Goal: Task Accomplishment & Management: Complete application form

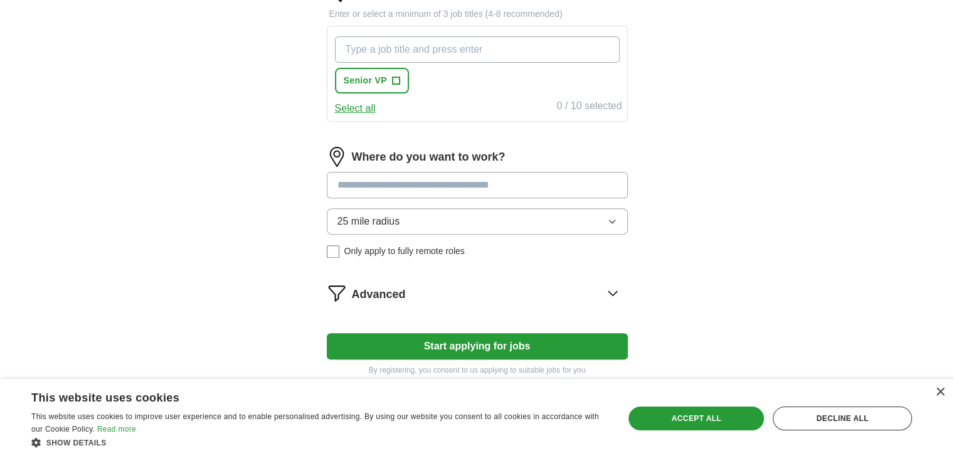
scroll to position [502, 0]
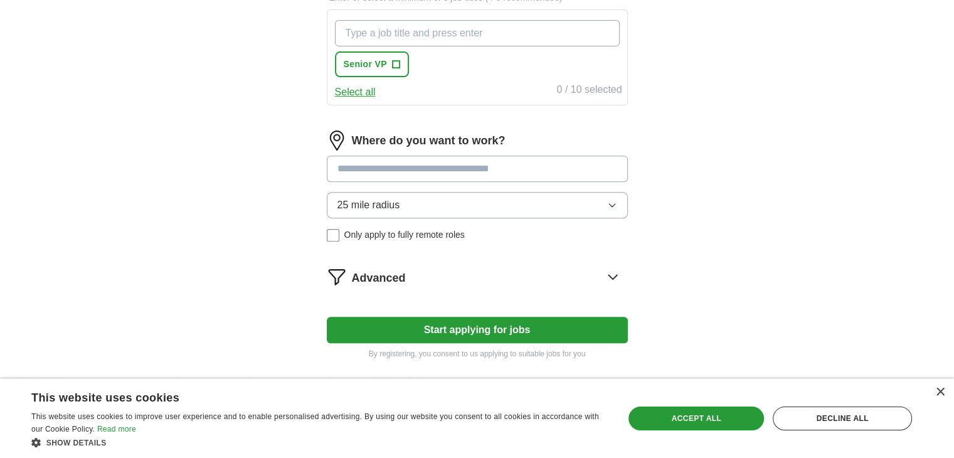
click at [506, 194] on button "25 mile radius" at bounding box center [477, 205] width 301 height 26
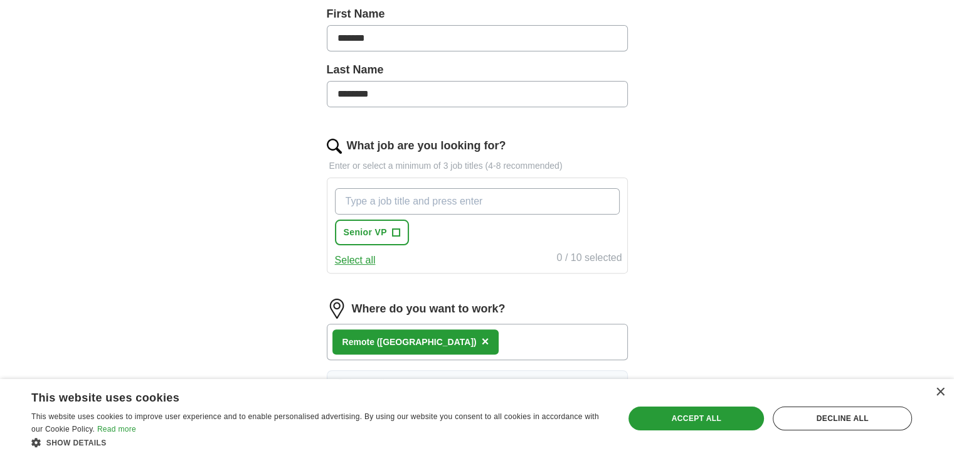
scroll to position [314, 0]
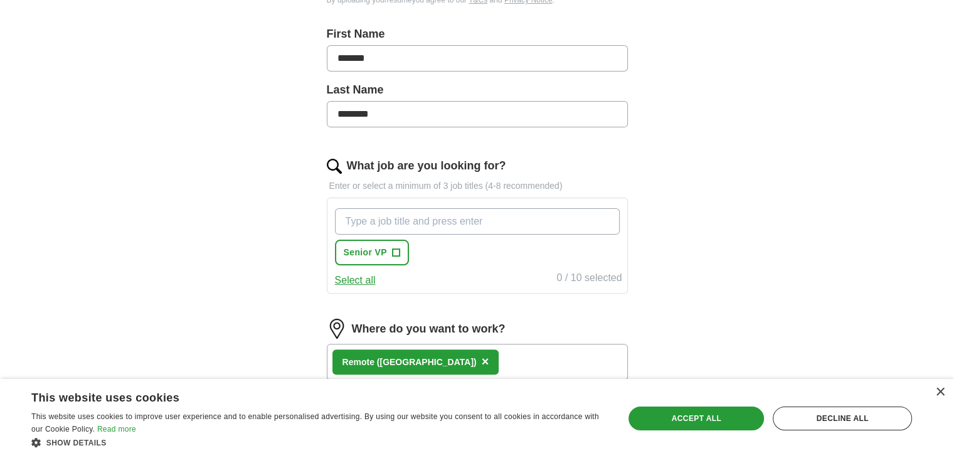
click at [418, 222] on input "What job are you looking for?" at bounding box center [477, 221] width 285 height 26
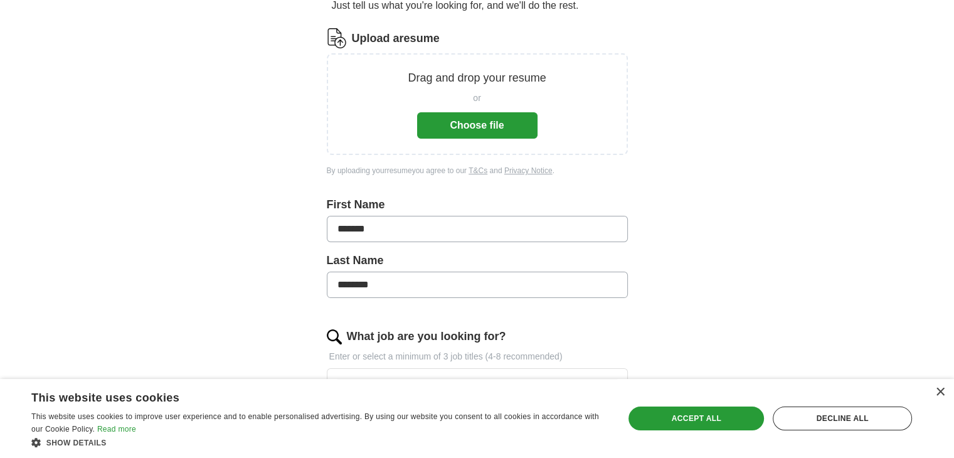
scroll to position [115, 0]
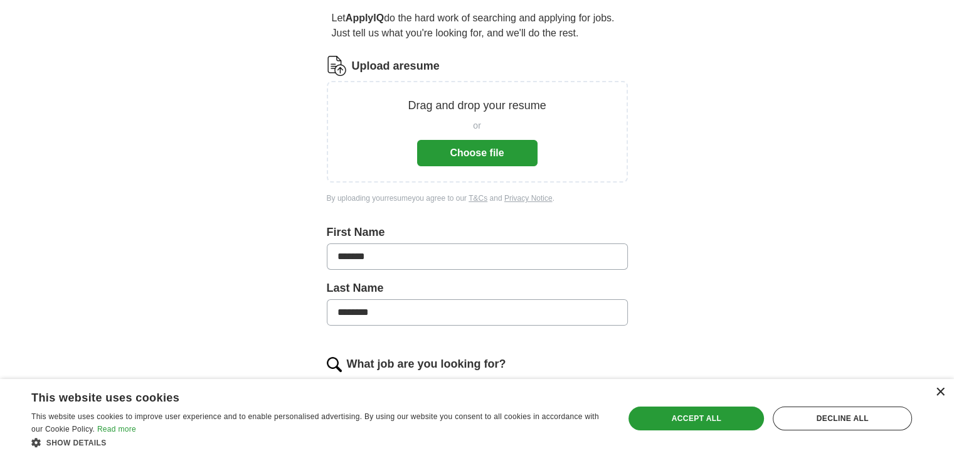
click at [941, 390] on div "×" at bounding box center [939, 392] width 9 height 9
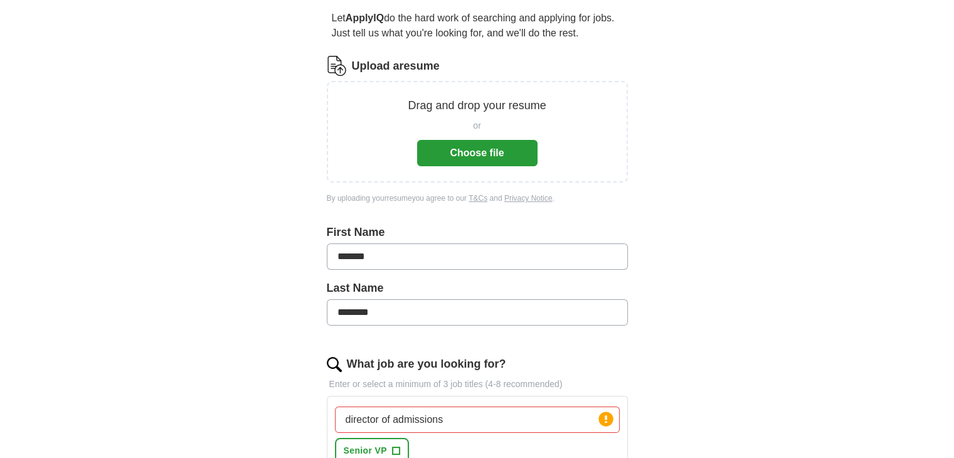
click at [470, 154] on button "Choose file" at bounding box center [477, 153] width 120 height 26
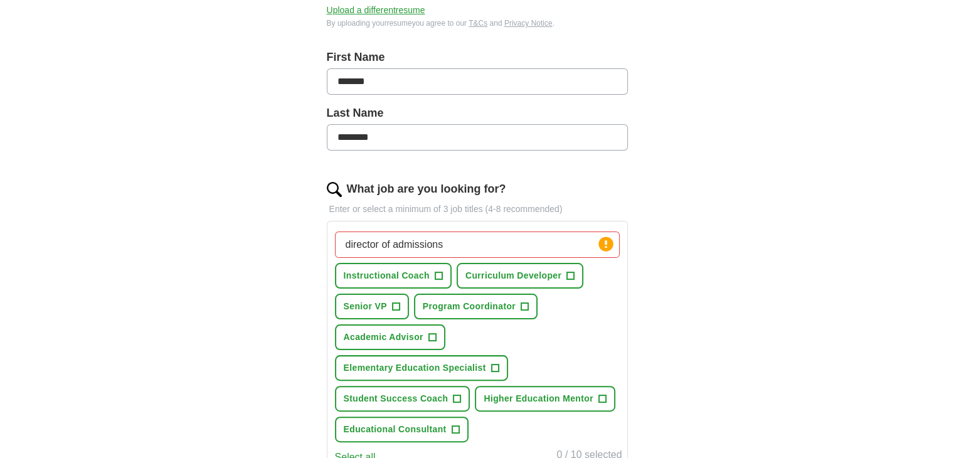
scroll to position [304, 0]
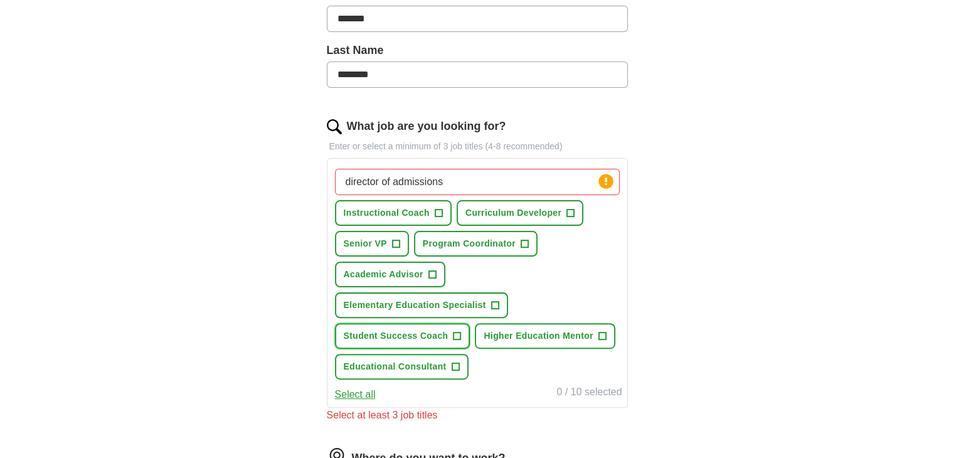
click at [452, 334] on button "Student Success Coach +" at bounding box center [403, 336] width 136 height 26
click at [586, 333] on span "Higher Education Mentor" at bounding box center [539, 335] width 110 height 13
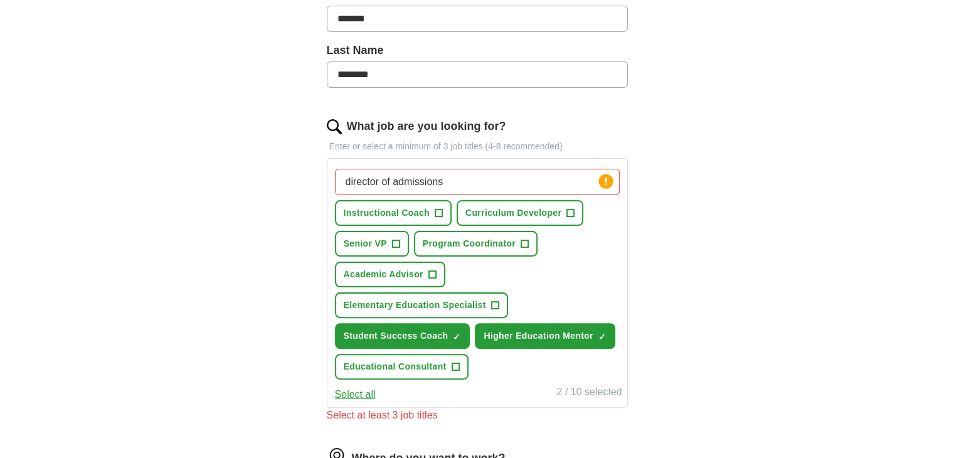
drag, startPoint x: 447, startPoint y: 183, endPoint x: 391, endPoint y: 181, distance: 55.3
click at [391, 181] on input "director of admissions" at bounding box center [477, 182] width 285 height 26
type input "director of academic advising"
click at [496, 176] on input "director of academic advising" at bounding box center [477, 182] width 285 height 26
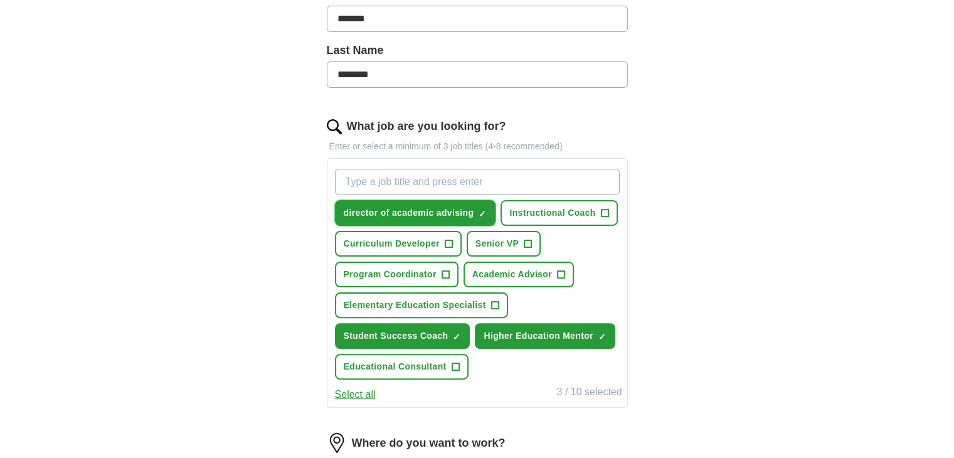
click at [434, 209] on span "director of academic advising" at bounding box center [409, 212] width 130 height 13
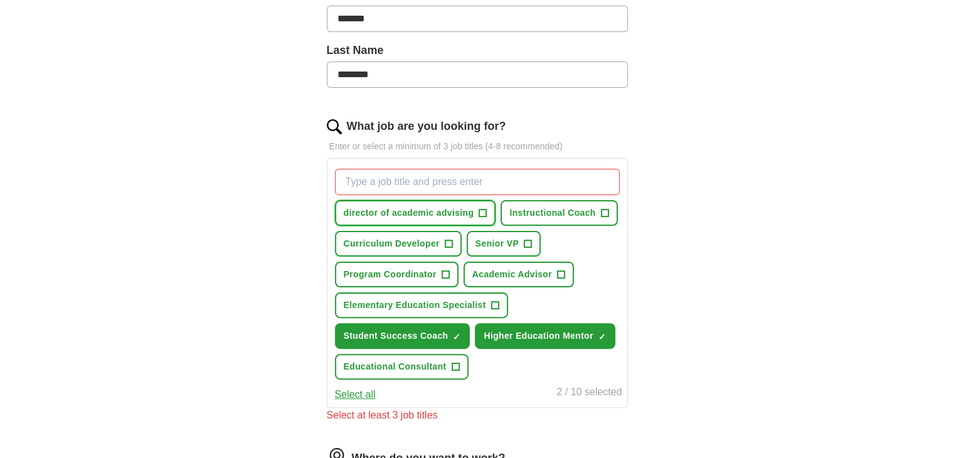
click at [469, 210] on span "director of academic advising" at bounding box center [409, 212] width 130 height 13
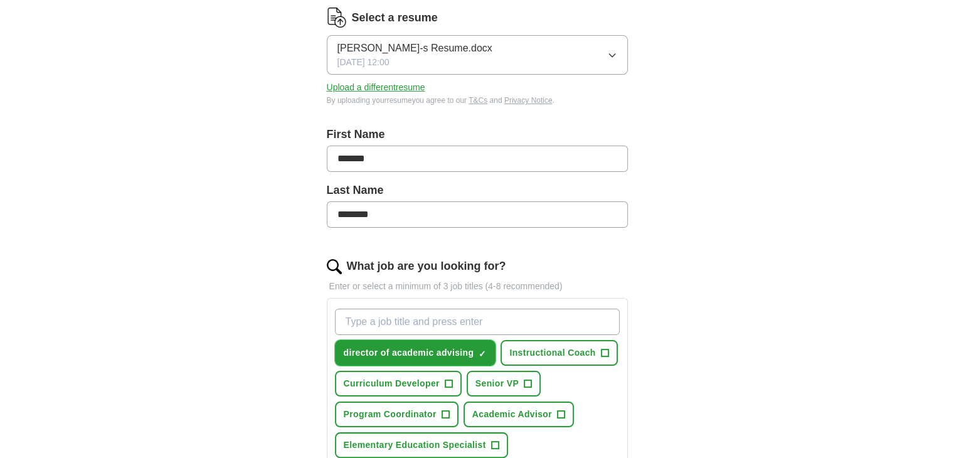
scroll to position [178, 0]
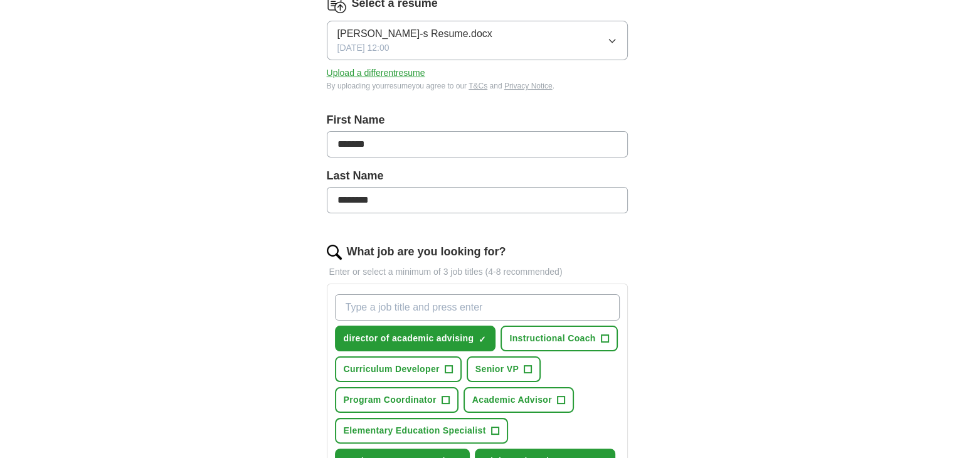
click at [373, 300] on input "What job are you looking for?" at bounding box center [477, 307] width 285 height 26
click at [400, 307] on input "What job are you looking for?" at bounding box center [477, 307] width 285 height 26
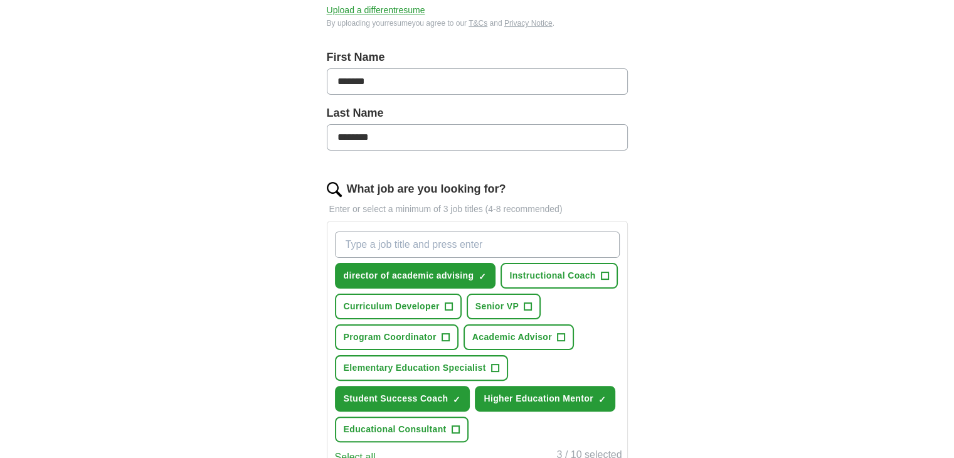
click at [358, 244] on input "What job are you looking for?" at bounding box center [477, 245] width 285 height 26
type input "s"
type input "director of student sucess"
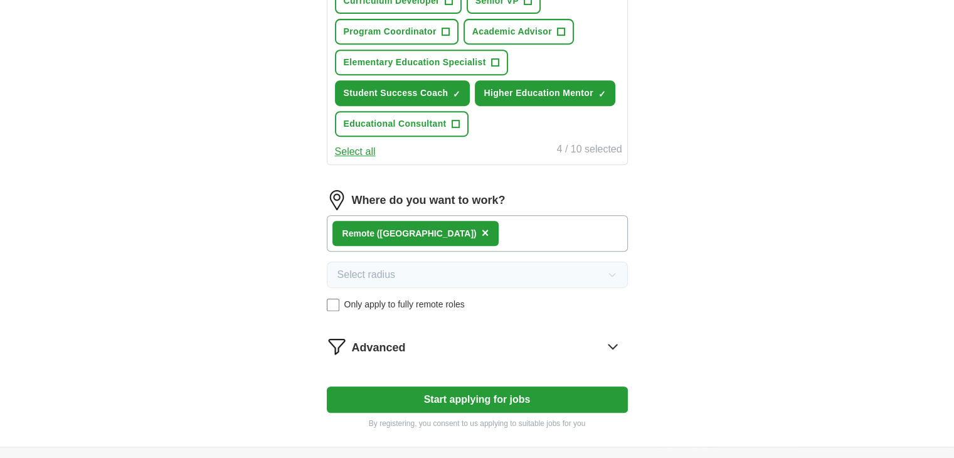
scroll to position [617, 0]
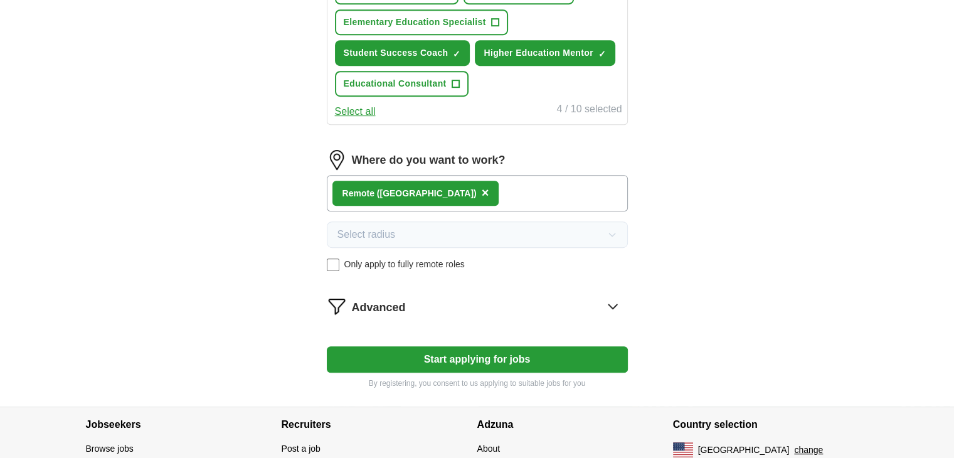
click at [467, 352] on button "Start applying for jobs" at bounding box center [477, 359] width 301 height 26
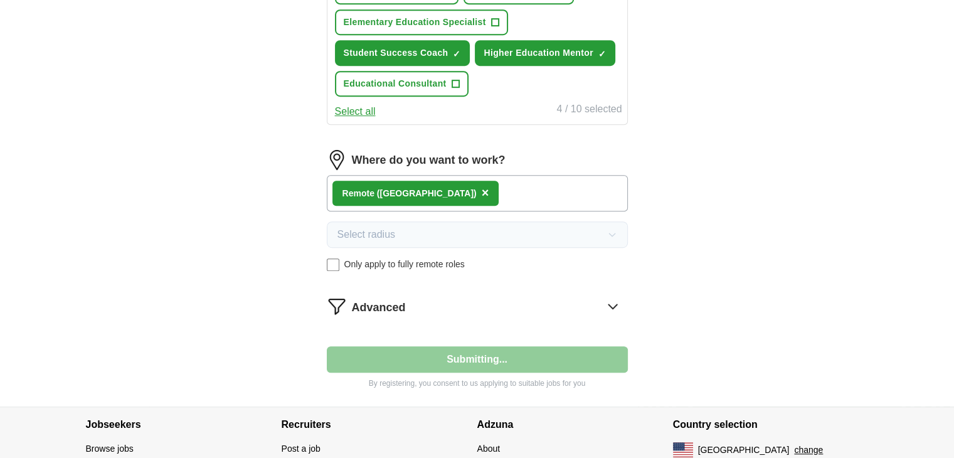
select select "**"
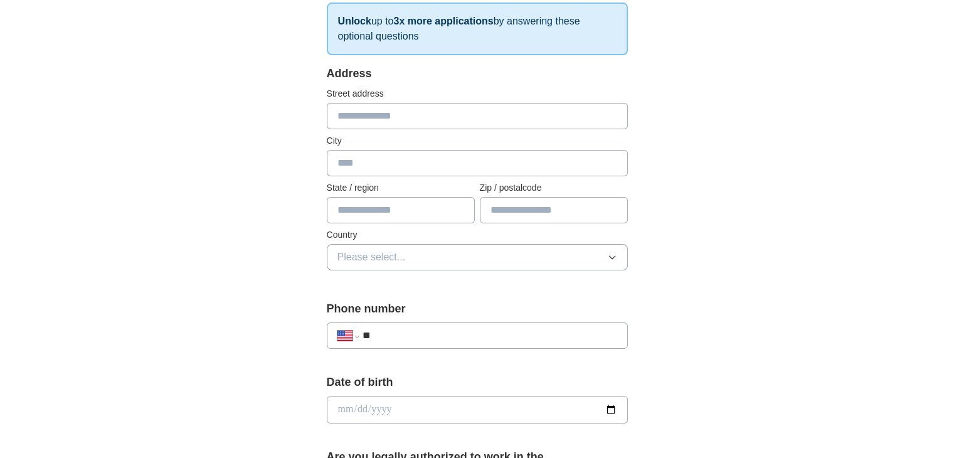
scroll to position [251, 0]
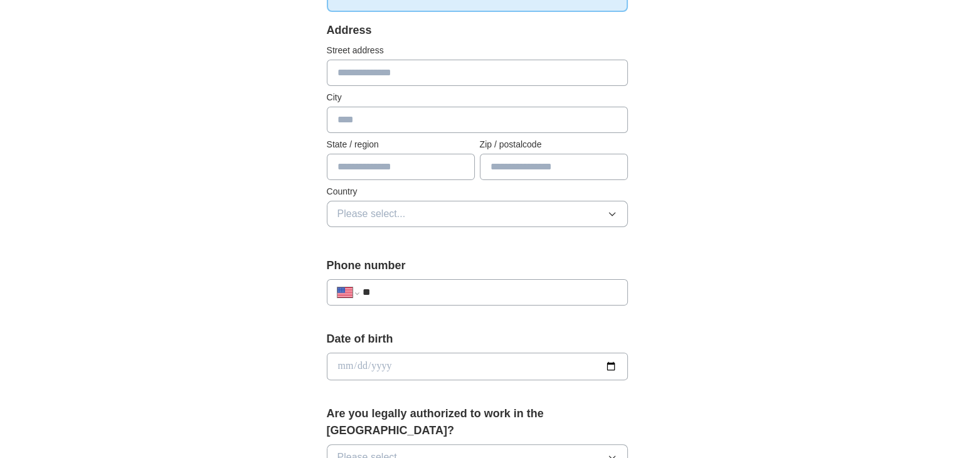
click at [417, 292] on input "**" at bounding box center [489, 292] width 255 height 15
click at [395, 361] on input "date" at bounding box center [477, 367] width 301 height 28
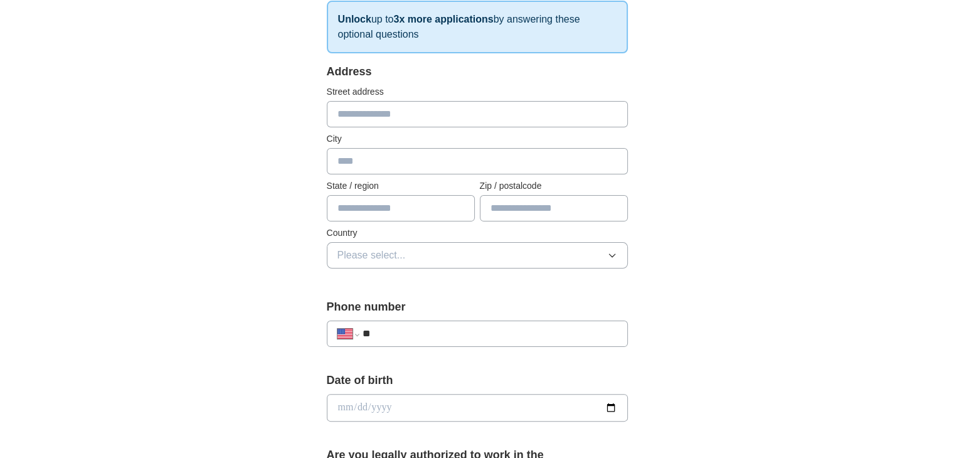
scroll to position [188, 0]
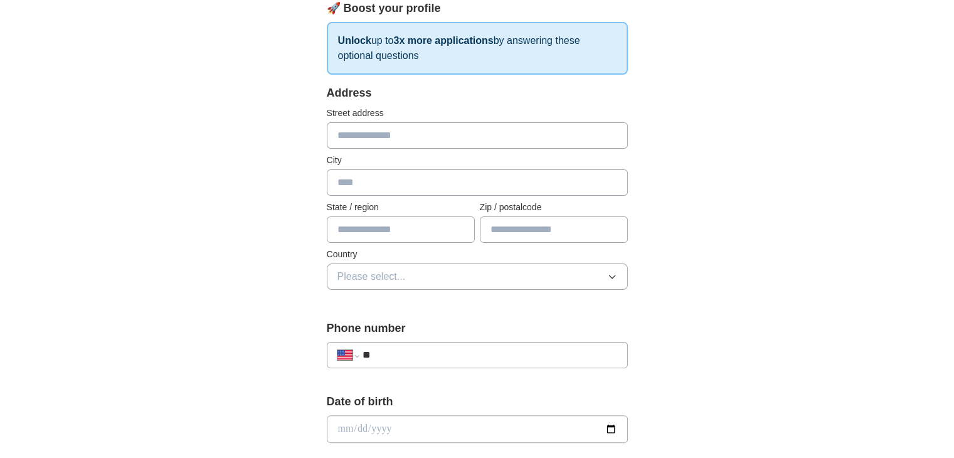
click at [359, 182] on input "text" at bounding box center [477, 182] width 301 height 26
type input "*******"
type input "**********"
type input "**"
type input "*****"
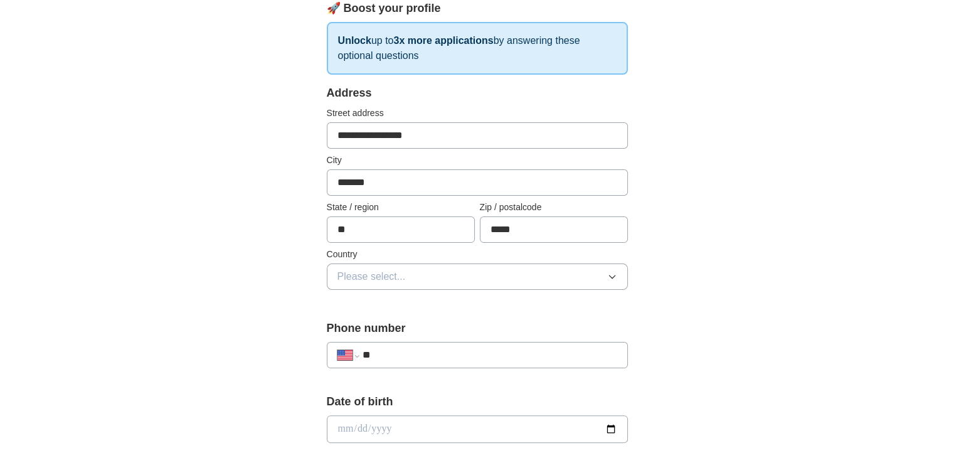
drag, startPoint x: 371, startPoint y: 134, endPoint x: 246, endPoint y: 146, distance: 125.4
click at [246, 146] on div "**********" at bounding box center [477, 421] width 803 height 1142
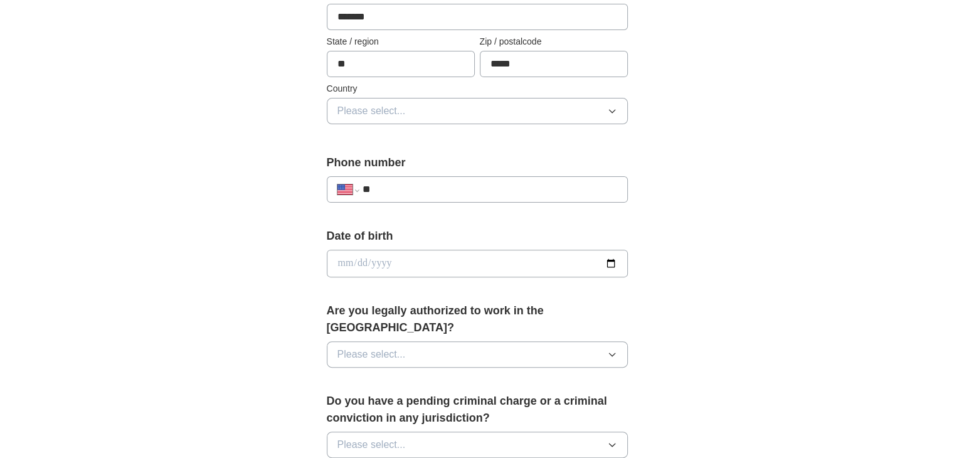
scroll to position [376, 0]
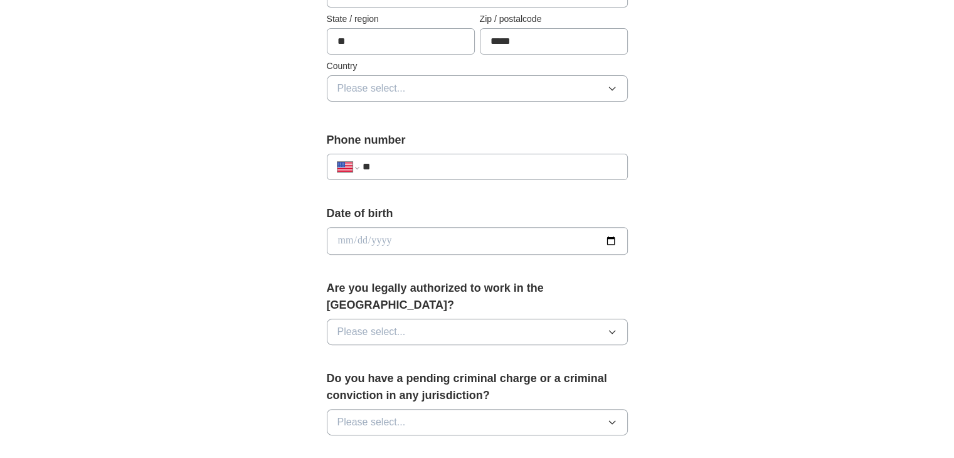
click at [390, 324] on span "Please select..." at bounding box center [372, 331] width 68 height 15
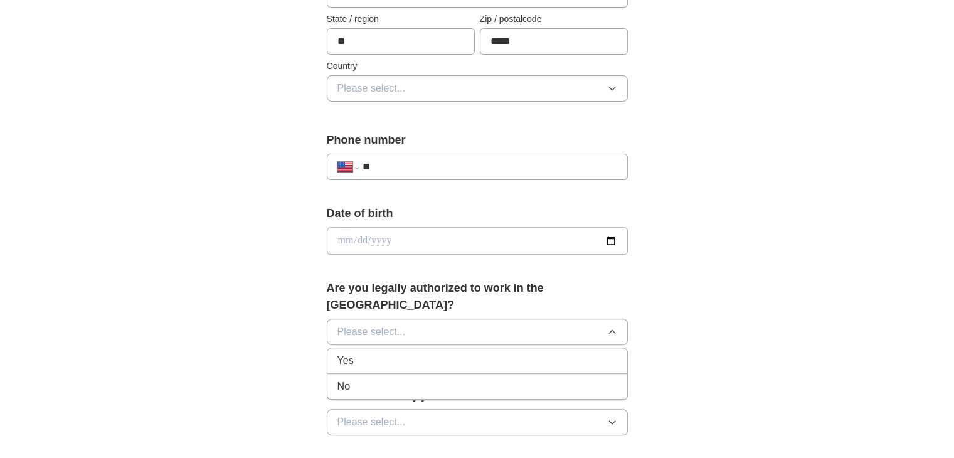
click at [379, 353] on div "Yes" at bounding box center [478, 360] width 280 height 15
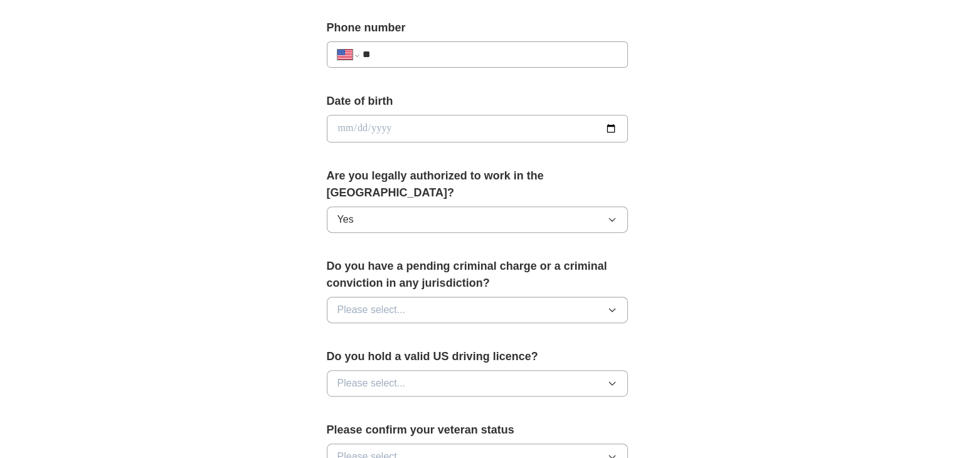
scroll to position [502, 0]
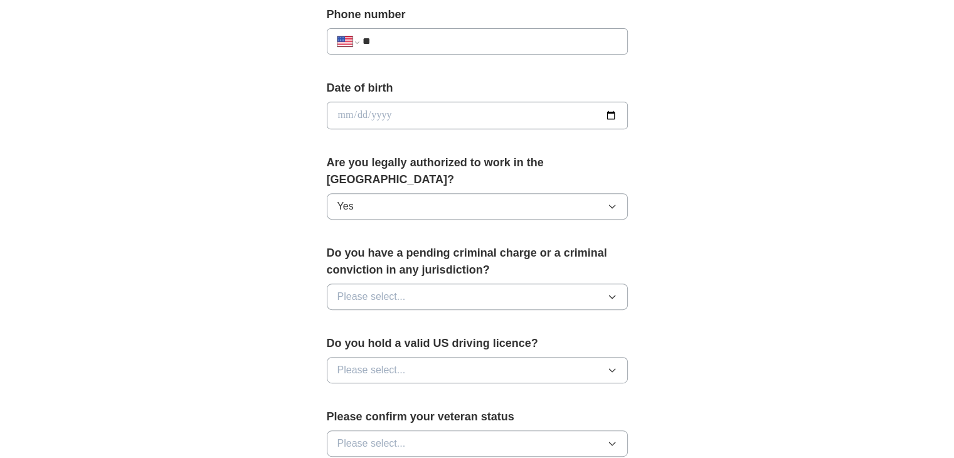
click at [383, 289] on span "Please select..." at bounding box center [372, 296] width 68 height 15
drag, startPoint x: 385, startPoint y: 308, endPoint x: 388, endPoint y: 332, distance: 24.1
click at [388, 332] on ul "Yes No" at bounding box center [477, 338] width 301 height 53
click at [388, 344] on div "No" at bounding box center [478, 351] width 280 height 15
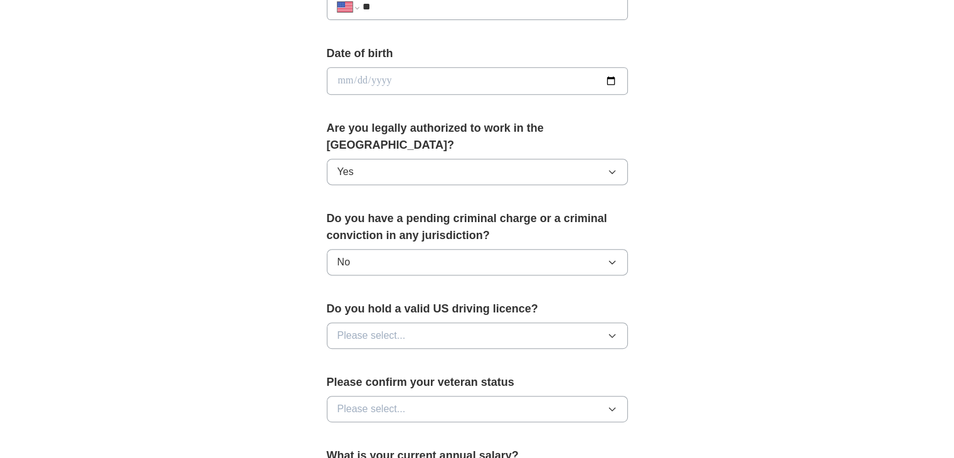
scroll to position [565, 0]
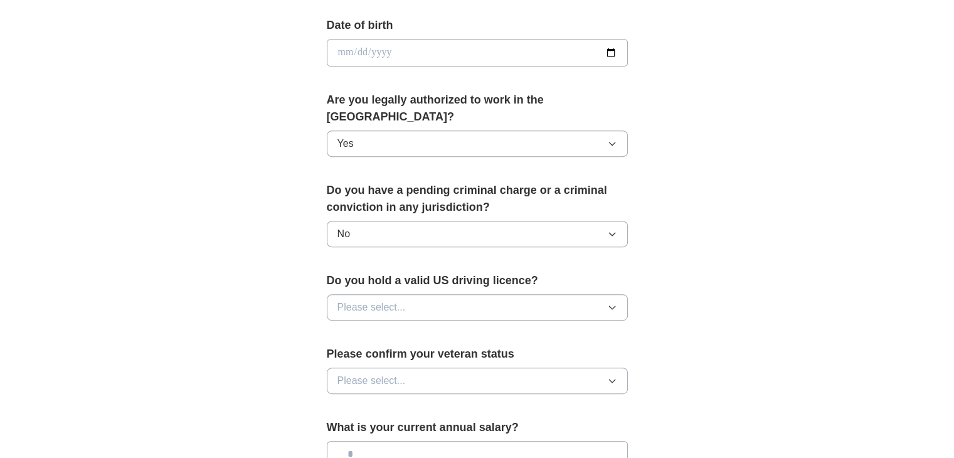
click at [400, 300] on span "Please select..." at bounding box center [372, 307] width 68 height 15
click at [391, 329] on div "Yes" at bounding box center [478, 336] width 280 height 15
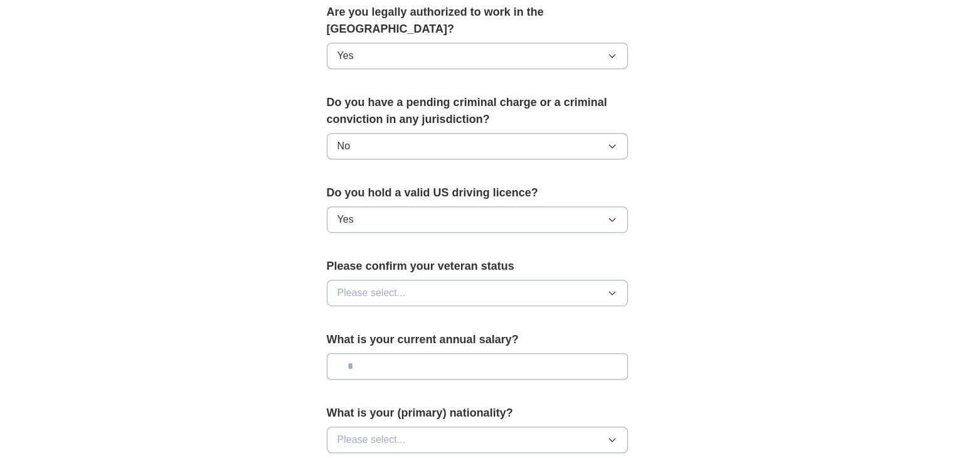
scroll to position [690, 0]
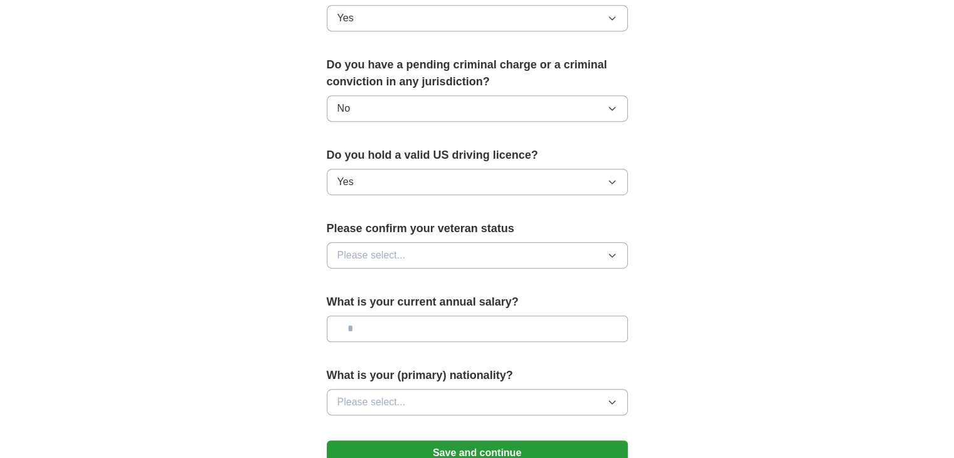
click at [379, 248] on span "Please select..." at bounding box center [372, 255] width 68 height 15
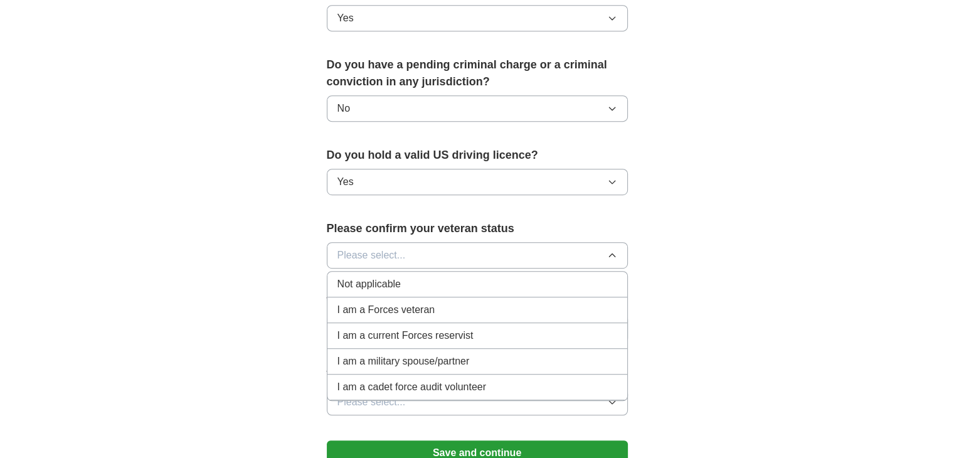
click at [401, 277] on div "Not applicable" at bounding box center [478, 284] width 280 height 15
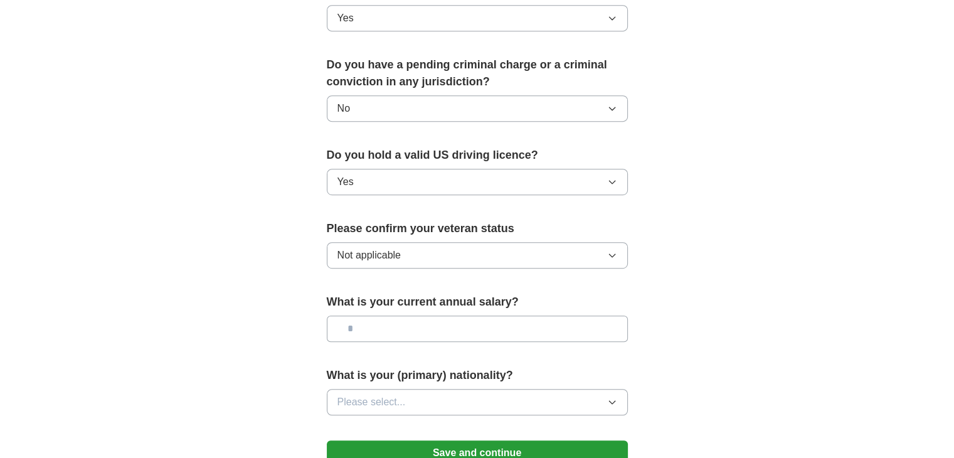
click at [410, 316] on input "text" at bounding box center [477, 329] width 301 height 26
type input "*******"
click at [379, 395] on span "Please select..." at bounding box center [372, 402] width 68 height 15
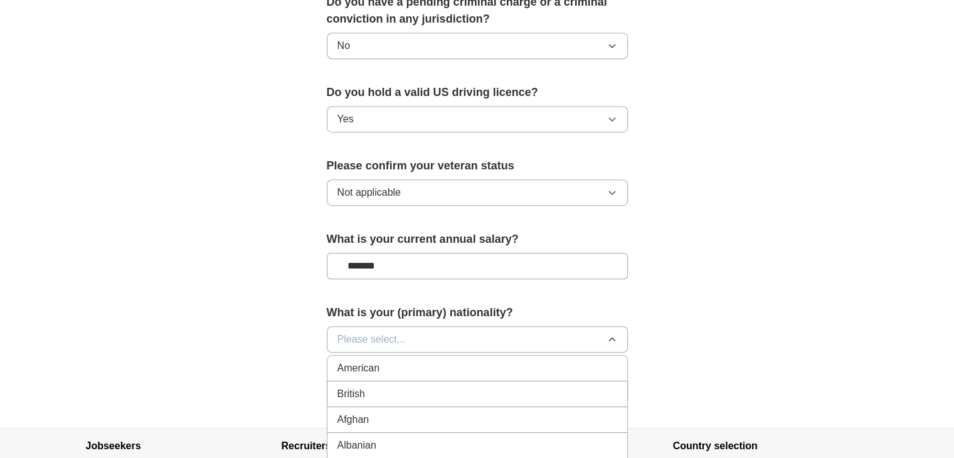
scroll to position [816, 0]
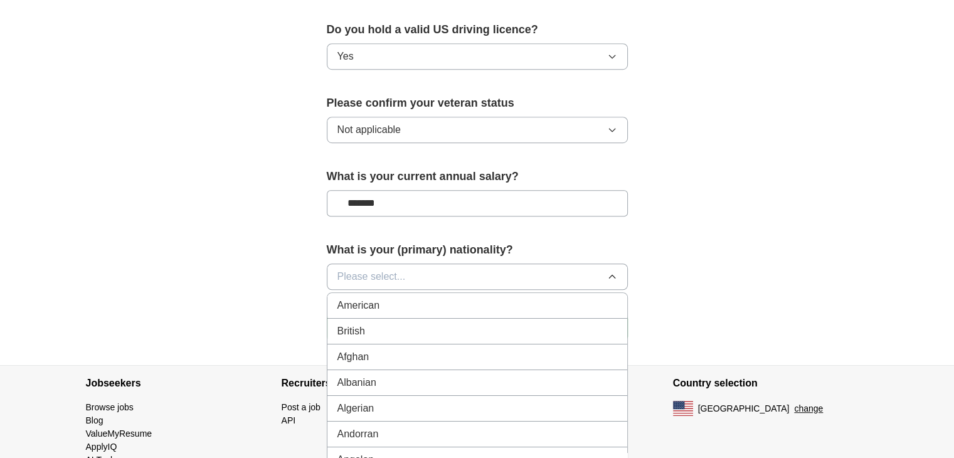
click at [381, 298] on div "American" at bounding box center [478, 305] width 280 height 15
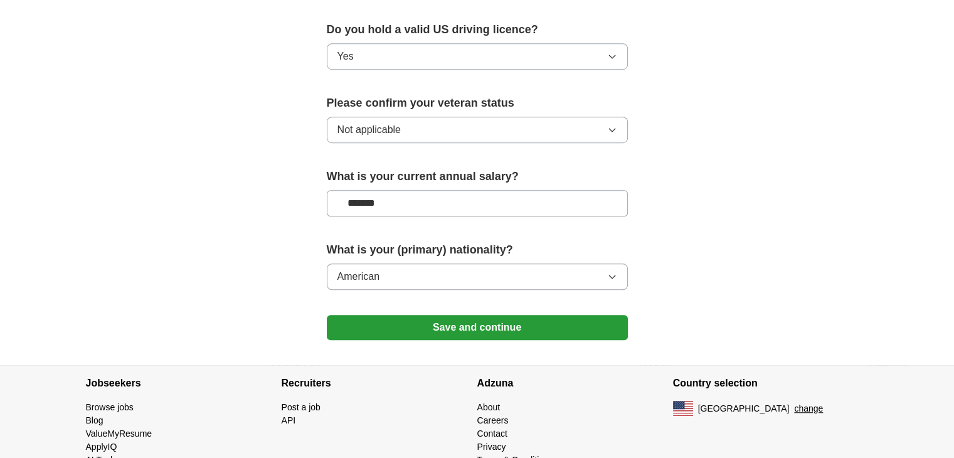
drag, startPoint x: 447, startPoint y: 309, endPoint x: 698, endPoint y: 258, distance: 256.2
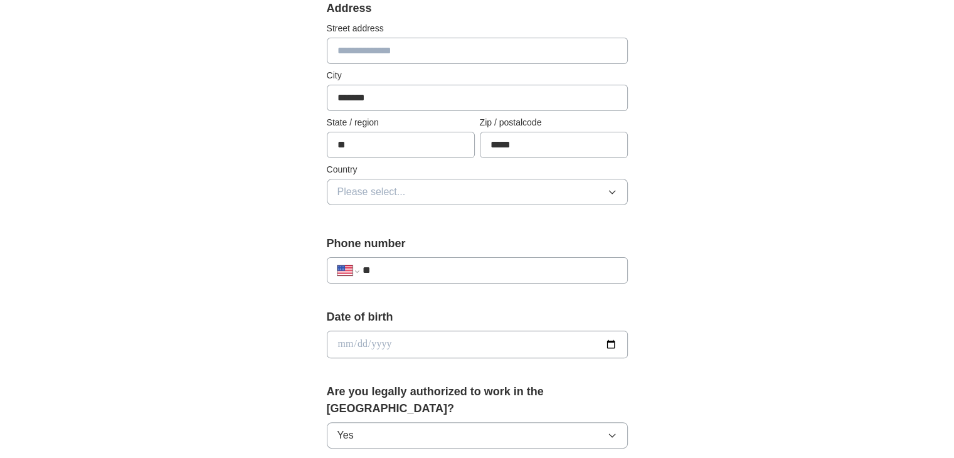
scroll to position [251, 0]
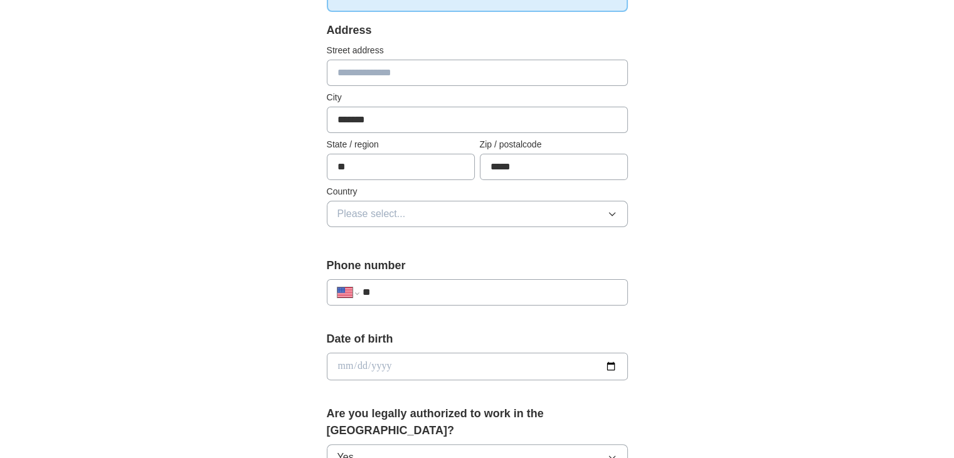
click at [404, 289] on input "**" at bounding box center [489, 292] width 255 height 15
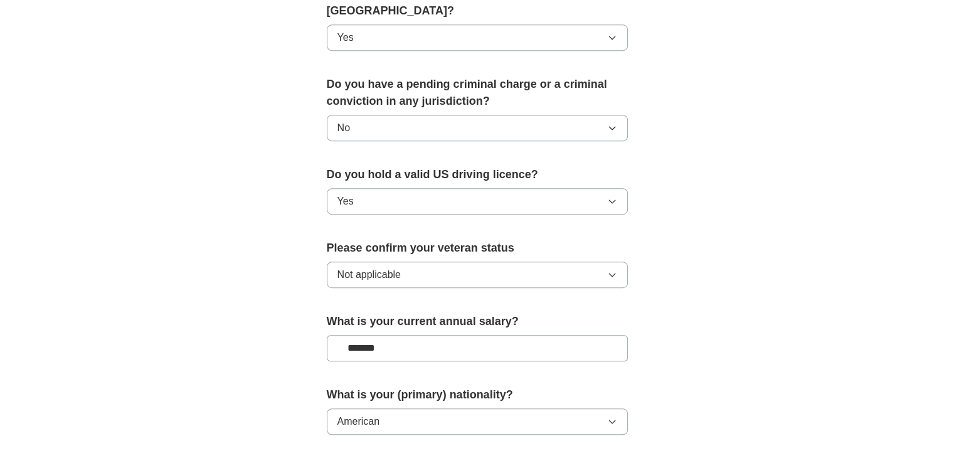
scroll to position [792, 0]
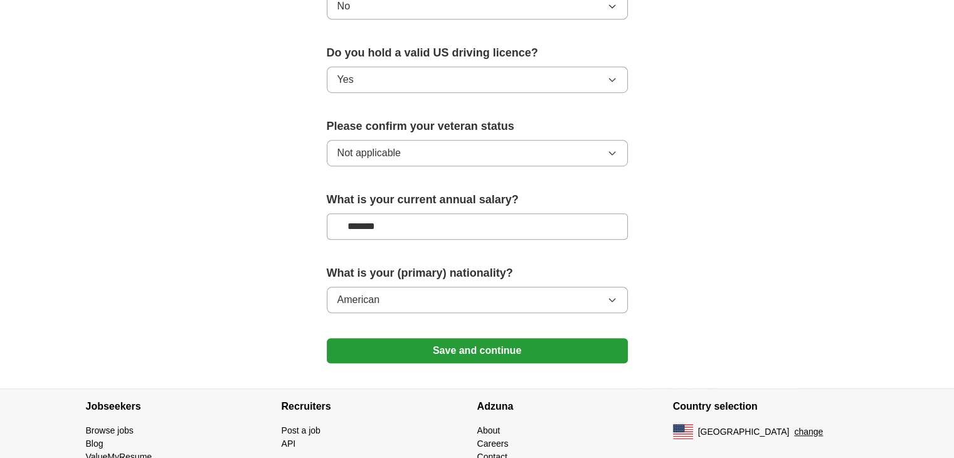
type input "**********"
click at [443, 338] on button "Save and continue" at bounding box center [477, 350] width 301 height 25
